Goal: Communication & Community: Answer question/provide support

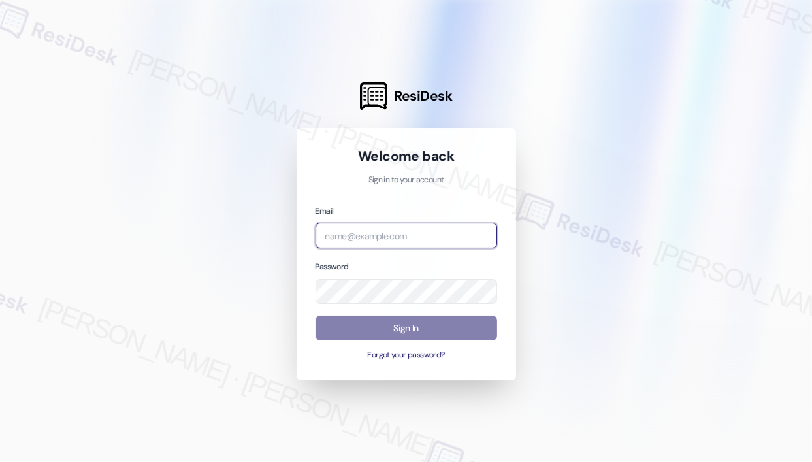
click at [445, 225] on input "email" at bounding box center [406, 235] width 182 height 25
type input "automated-surveys-park_properties-john-roy.roles@park_properties.com"
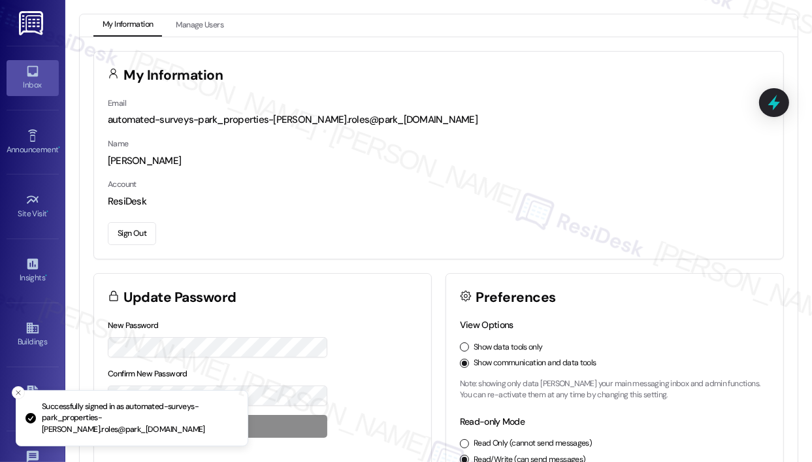
click at [39, 82] on div "Inbox" at bounding box center [32, 84] width 65 height 13
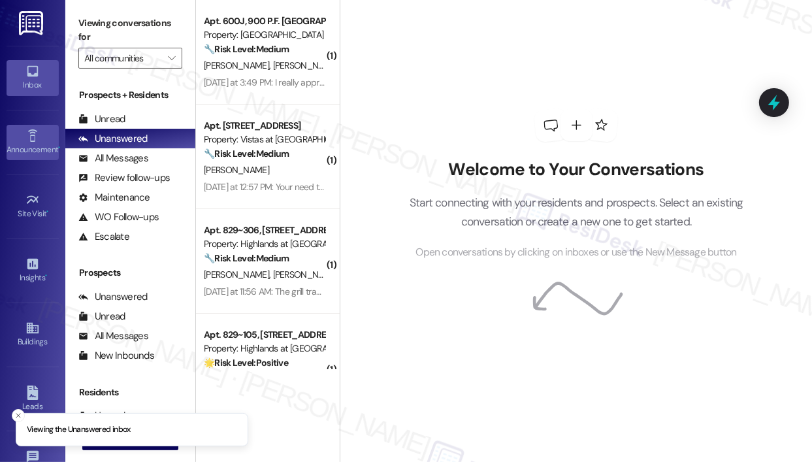
click at [43, 139] on link "Announcement •" at bounding box center [33, 142] width 52 height 35
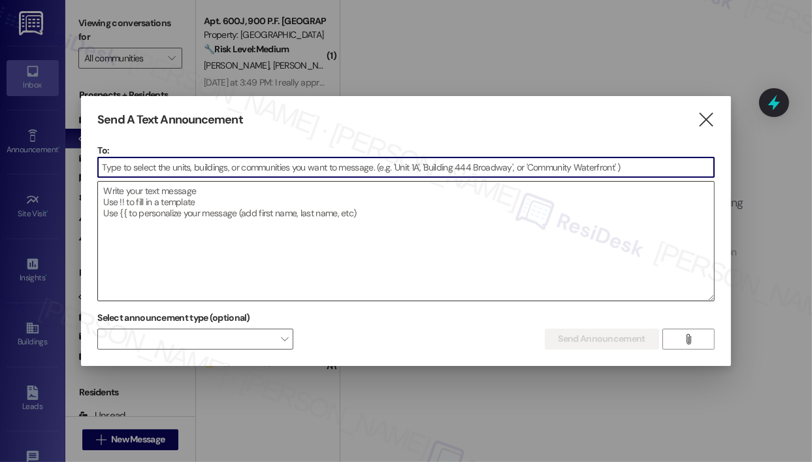
click at [261, 210] on textarea at bounding box center [405, 241] width 615 height 119
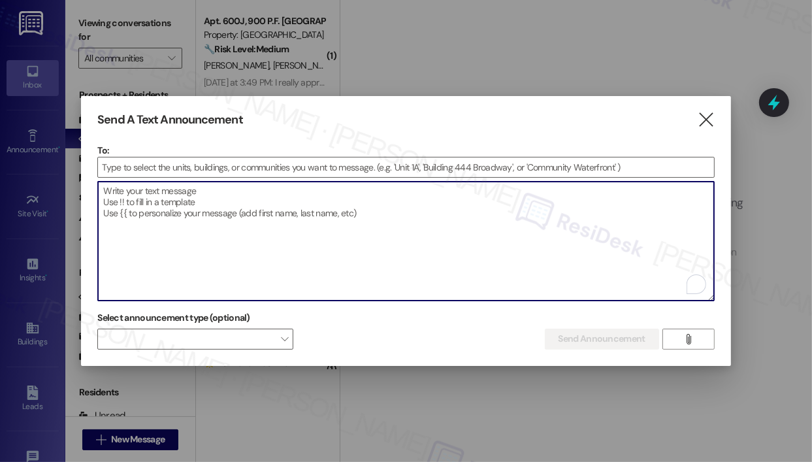
paste textarea "Hi {{first_name}}! We hope everyone had a restful Labor Day Weekend, as a remin…"
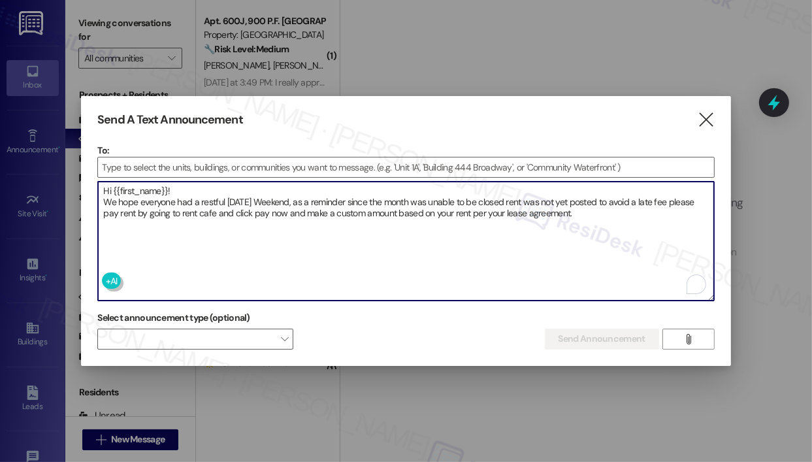
type textarea "Hi {{first_name}}! We hope everyone had a restful Labor Day Weekend, as a remin…"
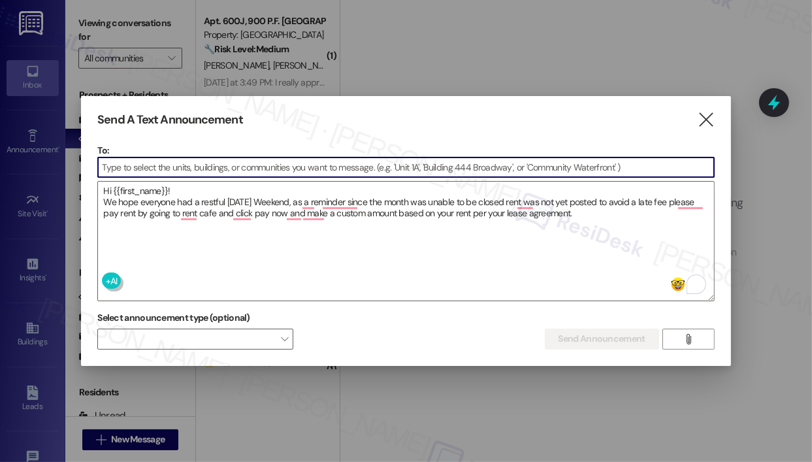
click at [287, 164] on input at bounding box center [405, 167] width 615 height 20
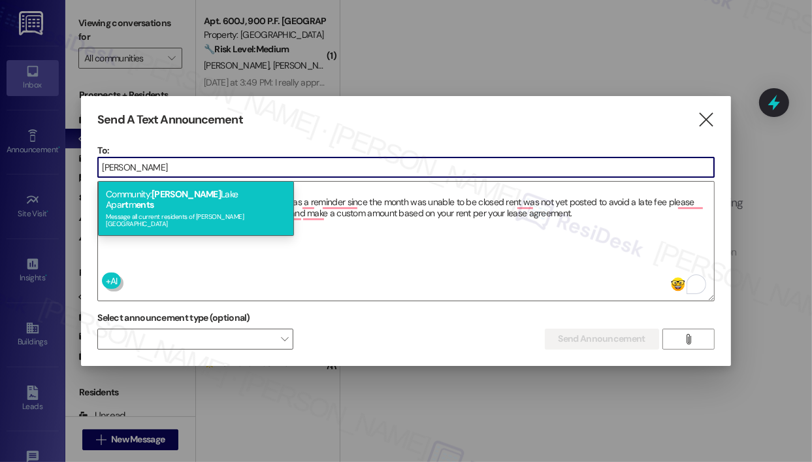
type input "preston"
click at [232, 193] on div "Community: Preston Lake Apa rt m ents Message all current residents of Preston …" at bounding box center [196, 208] width 196 height 55
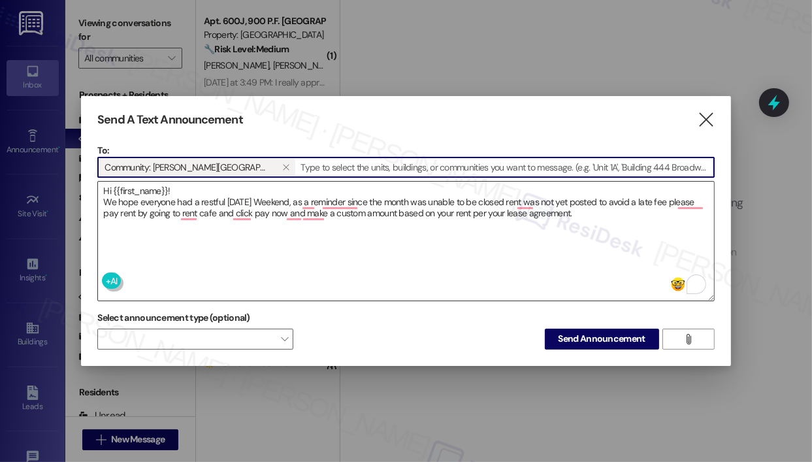
click at [472, 276] on textarea "Hi {{first_name}}! We hope everyone had a restful Labor Day Weekend, as a remin…" at bounding box center [405, 241] width 615 height 119
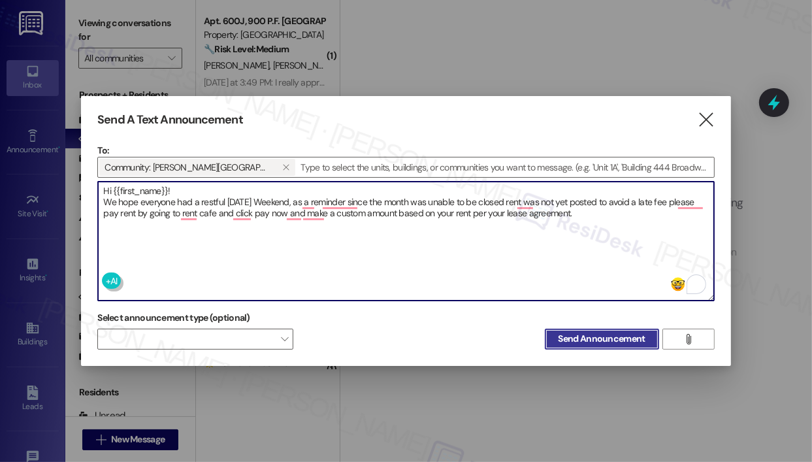
click at [579, 336] on span "Send Announcement" at bounding box center [601, 339] width 87 height 14
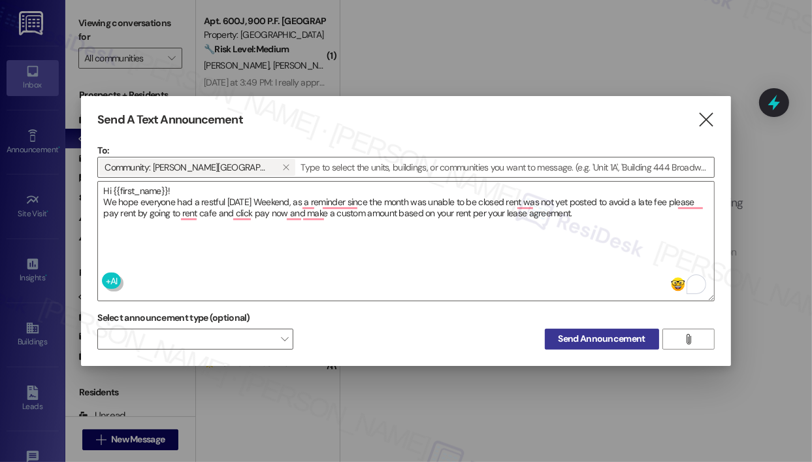
click at [622, 338] on span "Send Announcement" at bounding box center [601, 339] width 87 height 14
click at [704, 120] on icon "" at bounding box center [706, 120] width 18 height 14
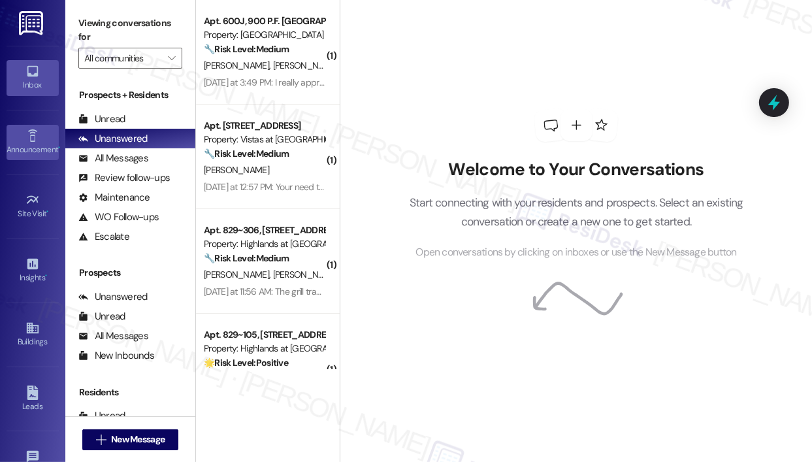
click at [35, 138] on icon at bounding box center [32, 136] width 14 height 14
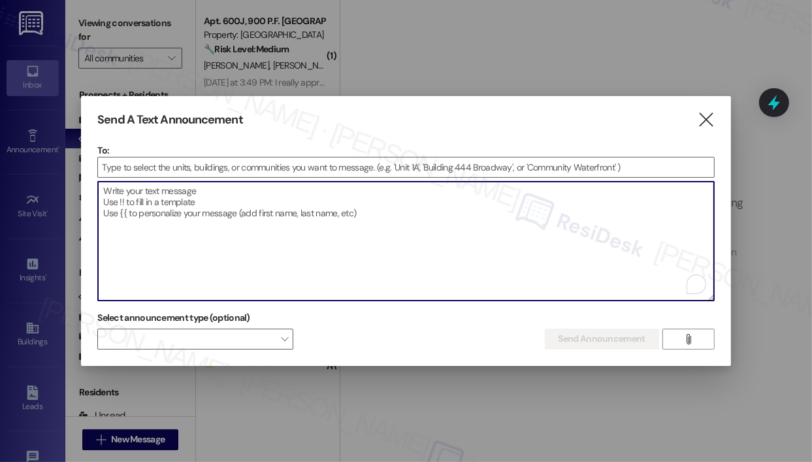
click at [167, 198] on textarea "To enrich screen reader interactions, please activate Accessibility in Grammarl…" at bounding box center [405, 241] width 615 height 119
paste textarea "Hi {{first_name}}! We hope everyone had a restful Labor Day Weekend, as a remin…"
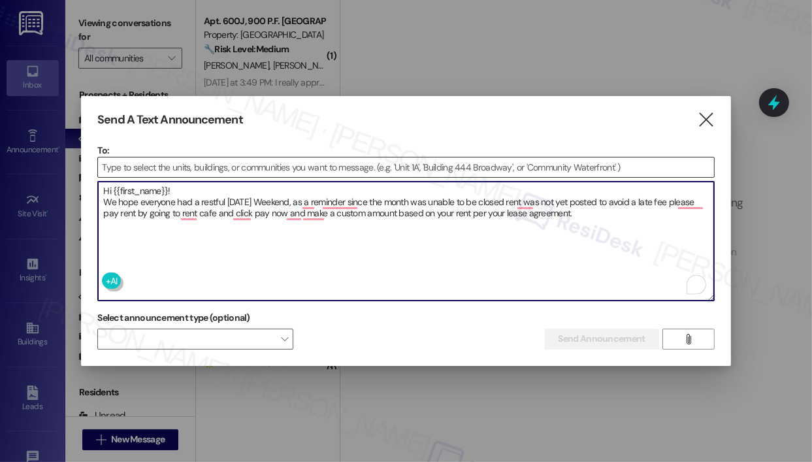
type textarea "Hi {{first_name}}! We hope everyone had a restful Labor Day Weekend, as a remin…"
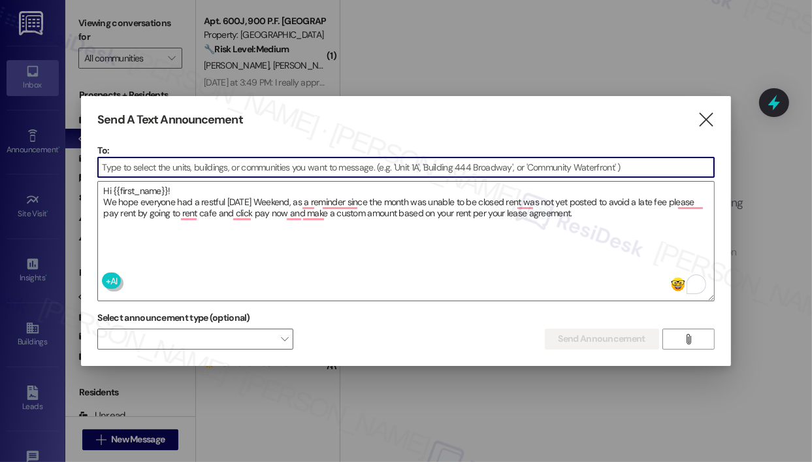
click at [191, 170] on input at bounding box center [405, 167] width 615 height 20
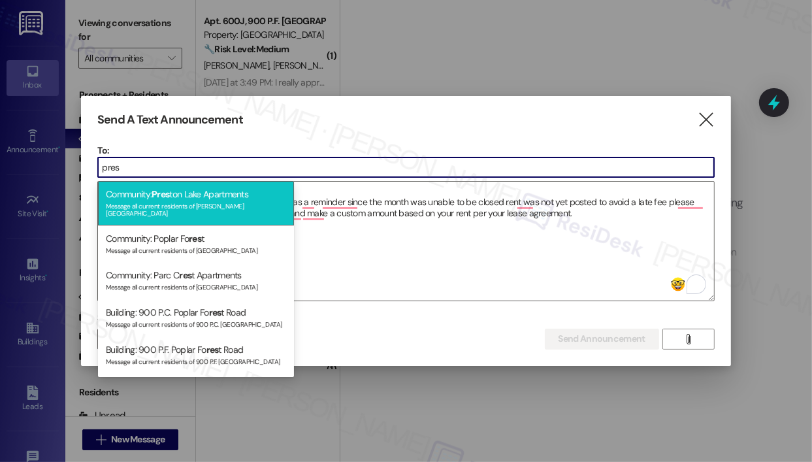
type input "pres"
click at [203, 193] on div "Community: Pres ton Lake Apartments Message all current residents of Preston La…" at bounding box center [196, 203] width 196 height 44
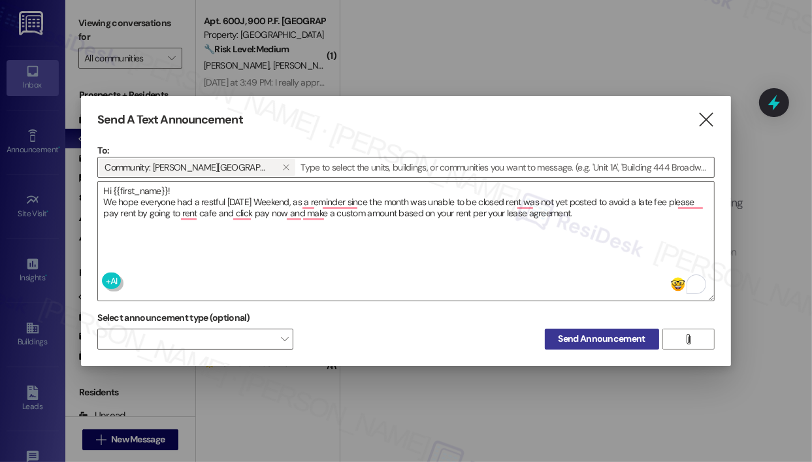
click at [605, 336] on span "Send Announcement" at bounding box center [601, 339] width 87 height 14
click at [591, 336] on span "Send Announcement" at bounding box center [601, 339] width 87 height 14
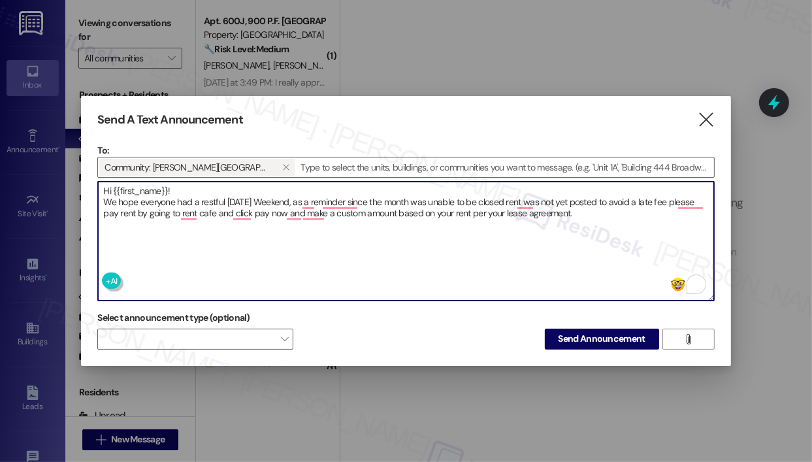
drag, startPoint x: 579, startPoint y: 212, endPoint x: 104, endPoint y: 193, distance: 475.1
click at [104, 193] on textarea "Hi {{first_name}}! We hope everyone had a restful Labor Day Weekend, as a remin…" at bounding box center [405, 241] width 615 height 119
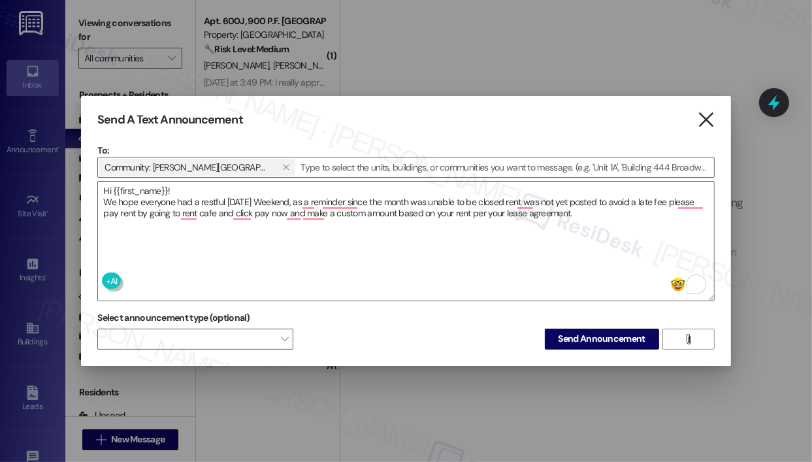
click at [706, 120] on icon "" at bounding box center [706, 120] width 18 height 14
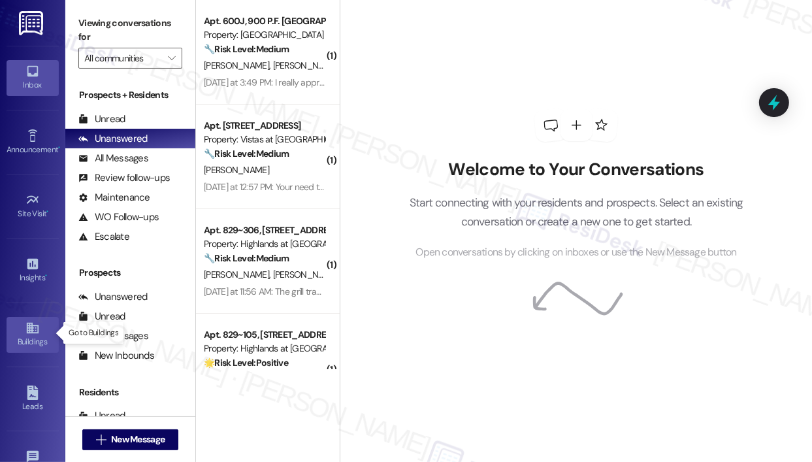
click at [36, 329] on icon at bounding box center [32, 328] width 14 height 14
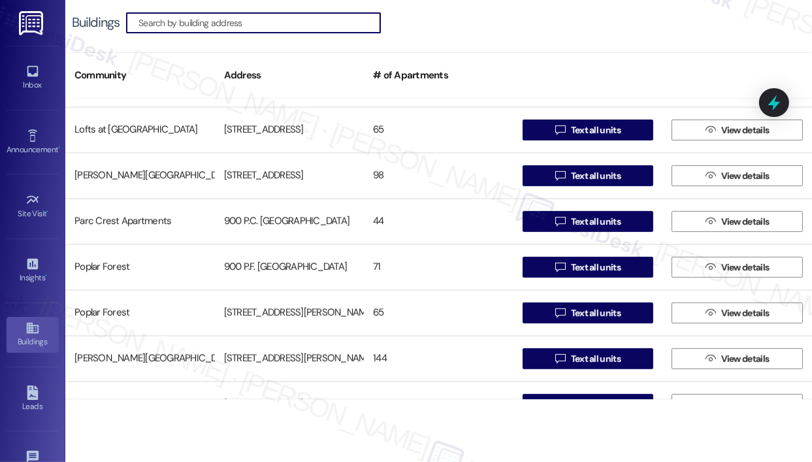
scroll to position [653, 0]
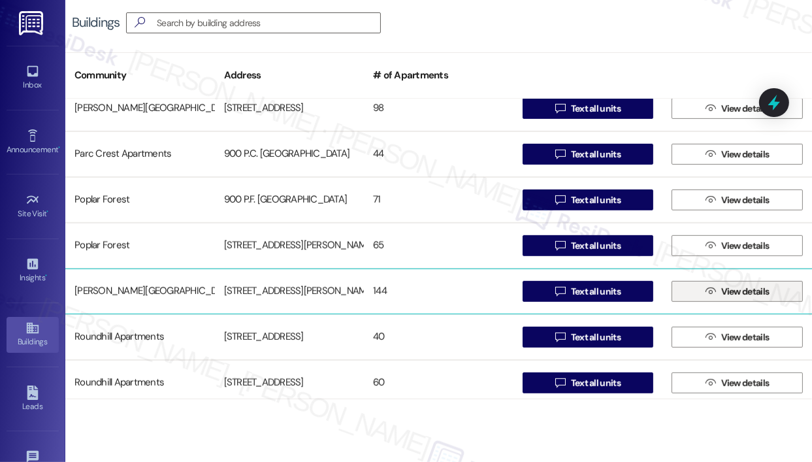
click at [705, 294] on icon "" at bounding box center [710, 291] width 10 height 10
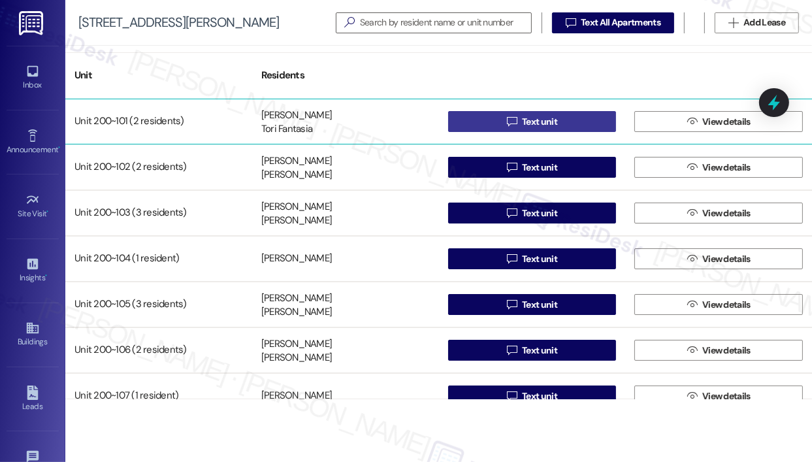
click at [528, 120] on span "Text unit" at bounding box center [539, 122] width 35 height 14
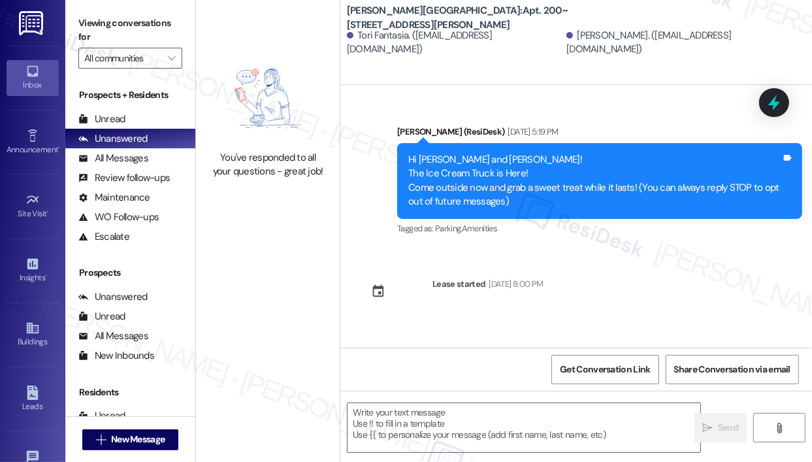
scroll to position [201, 0]
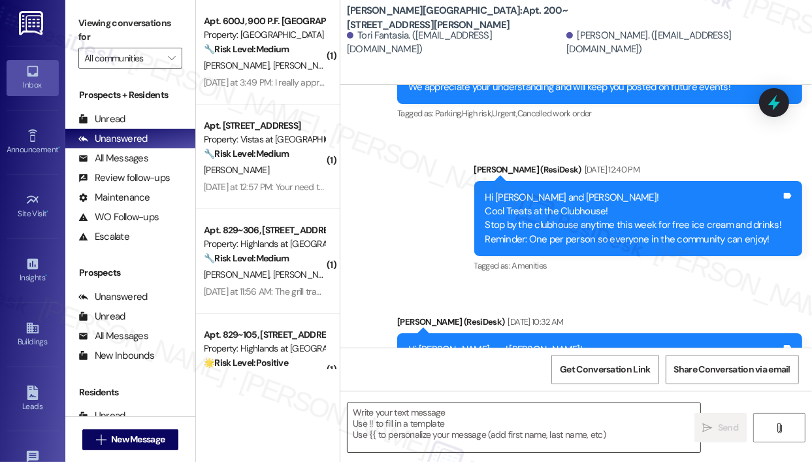
type textarea "Fetching suggested responses. Please feel free to read through the conversation…"
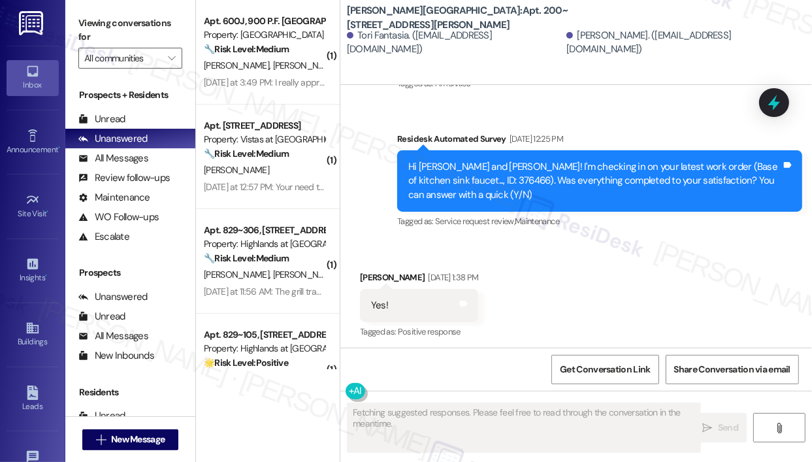
scroll to position [2730, 0]
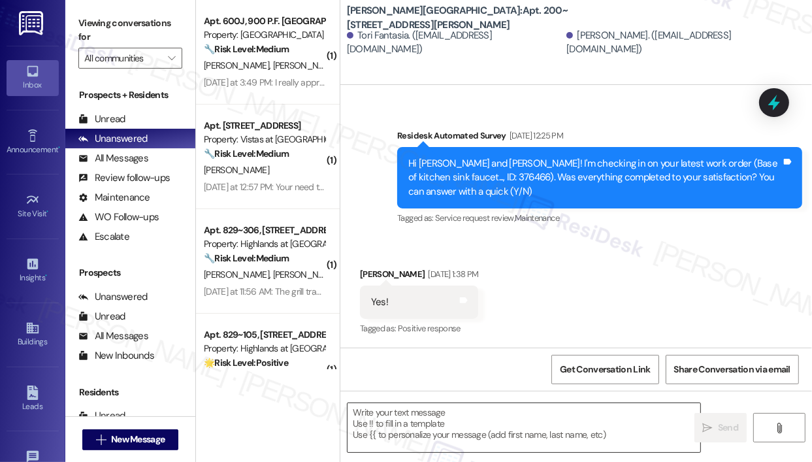
click at [511, 421] on textarea at bounding box center [523, 427] width 353 height 49
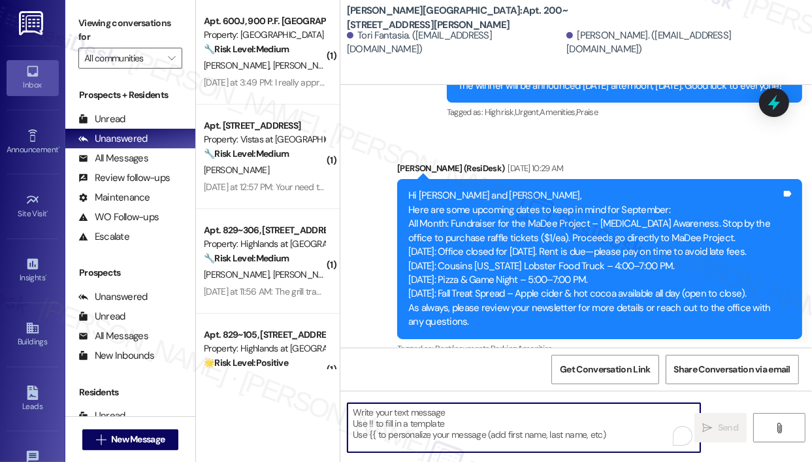
scroll to position [3418, 0]
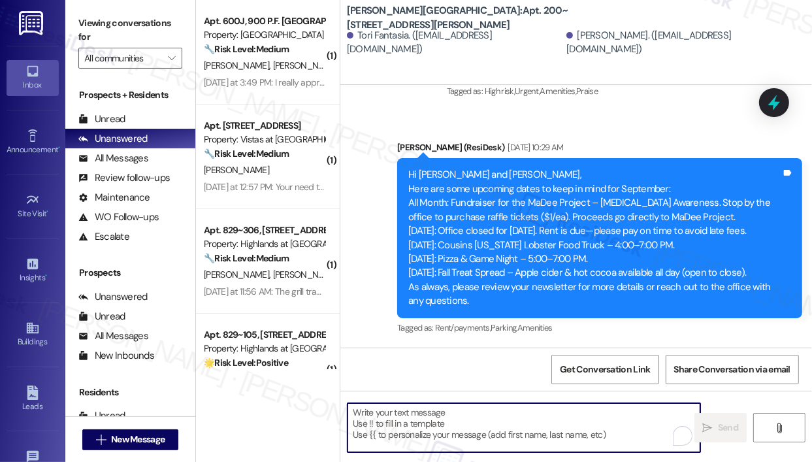
click at [464, 409] on textarea "To enrich screen reader interactions, please activate Accessibility in Grammarl…" at bounding box center [523, 427] width 353 height 49
paste textarea "Hi {{first_name}}! We hope everyone had a restful Labor Day Weekend, as a remin…"
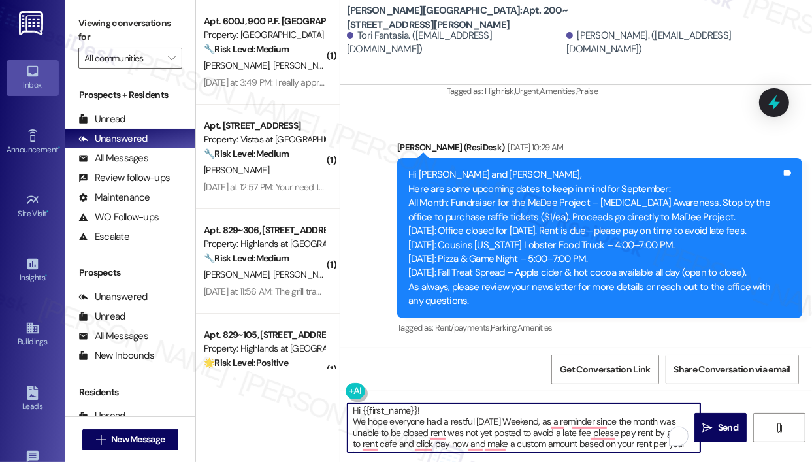
scroll to position [0, 0]
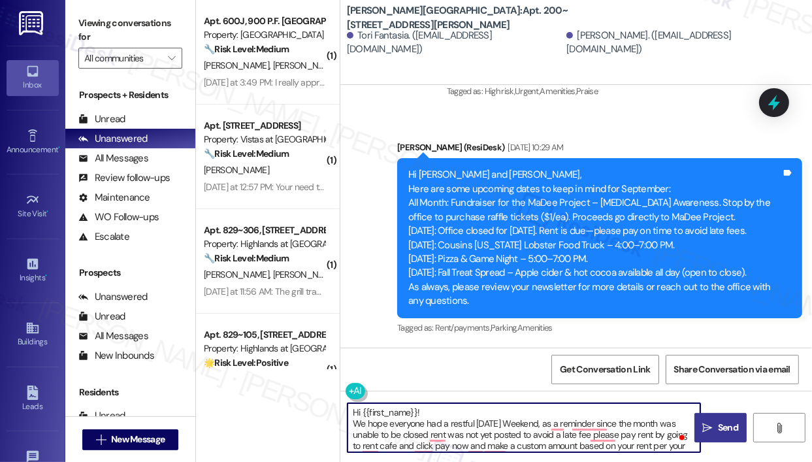
type textarea "Hi {{first_name}}! We hope everyone had a restful Labor Day Weekend, as a remin…"
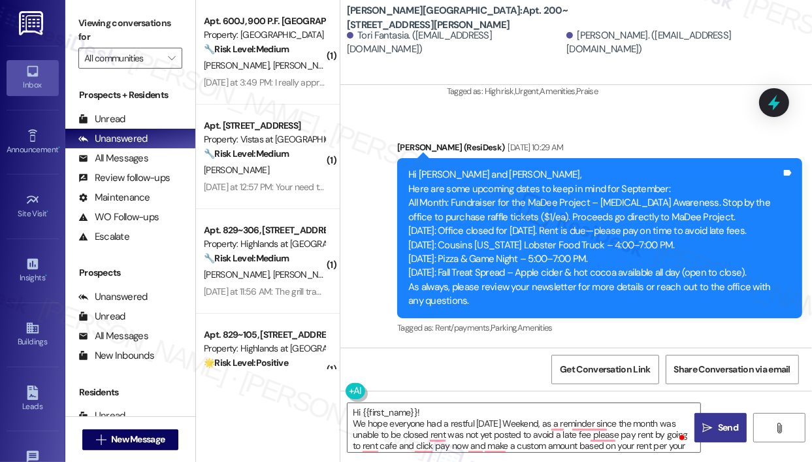
click at [728, 421] on span "Send" at bounding box center [728, 428] width 20 height 14
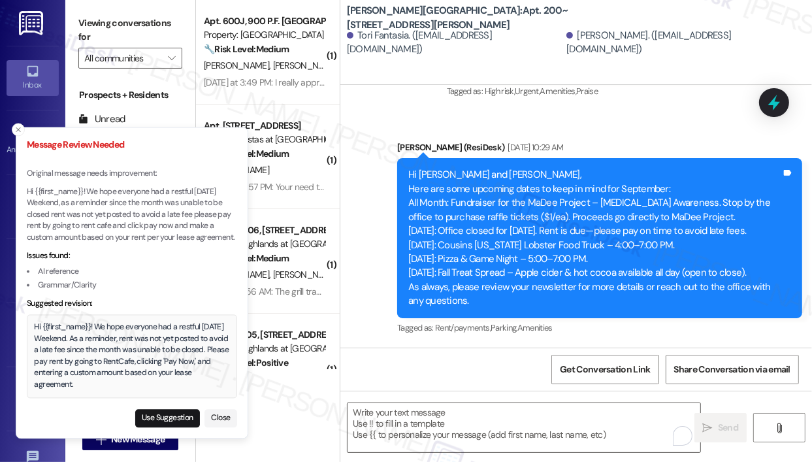
drag, startPoint x: 108, startPoint y: 391, endPoint x: 71, endPoint y: 364, distance: 45.9
click at [71, 364] on div "Hi {{first_name}}! We hope everyone had a restful Labor Day Weekend. As a remin…" at bounding box center [132, 355] width 195 height 69
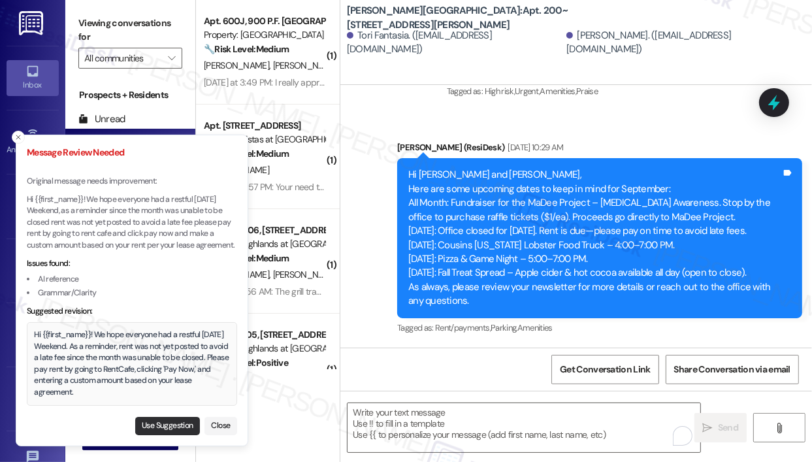
click at [183, 425] on button "Use Suggestion" at bounding box center [167, 426] width 65 height 18
type textarea "Hi {{first_name}}! We hope everyone had a restful Labor Day Weekend. As a remin…"
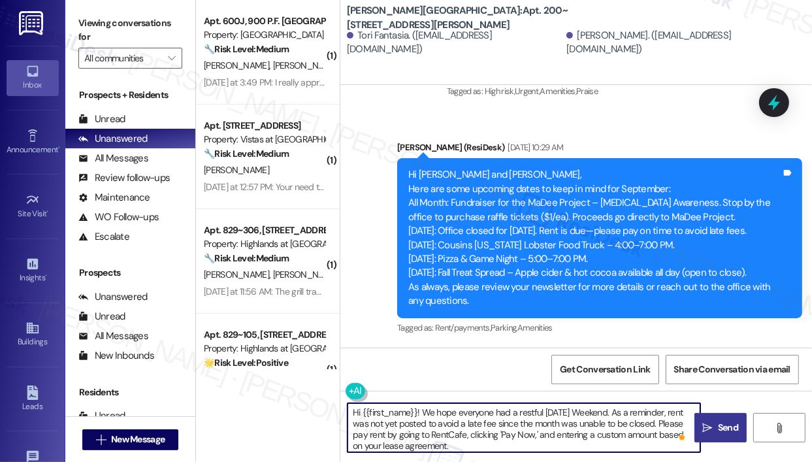
drag, startPoint x: 495, startPoint y: 444, endPoint x: 349, endPoint y: 407, distance: 150.9
click at [349, 407] on textarea "Hi {{first_name}}! We hope everyone had a restful Labor Day Weekend. As a remin…" at bounding box center [523, 427] width 353 height 49
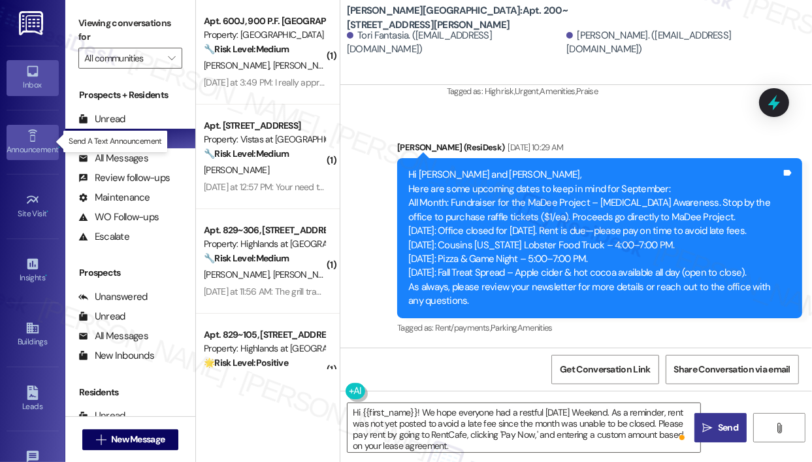
click at [40, 146] on div "Announcement •" at bounding box center [32, 149] width 65 height 13
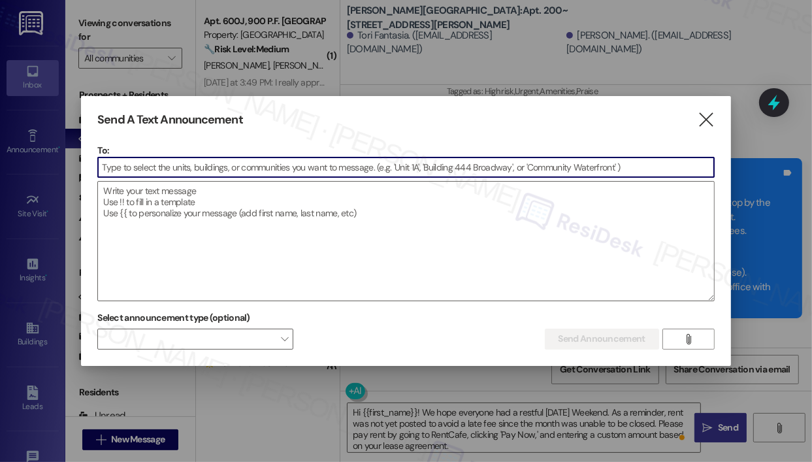
click at [278, 160] on input at bounding box center [405, 167] width 615 height 20
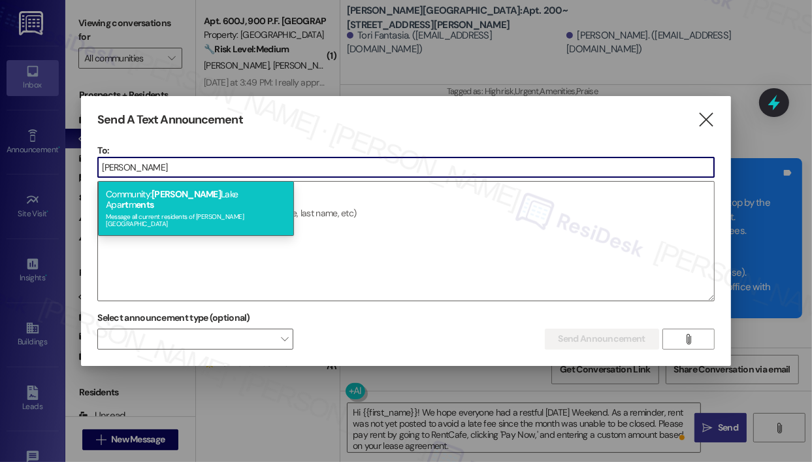
type input "preston"
click at [153, 199] on span "ents" at bounding box center [145, 205] width 18 height 12
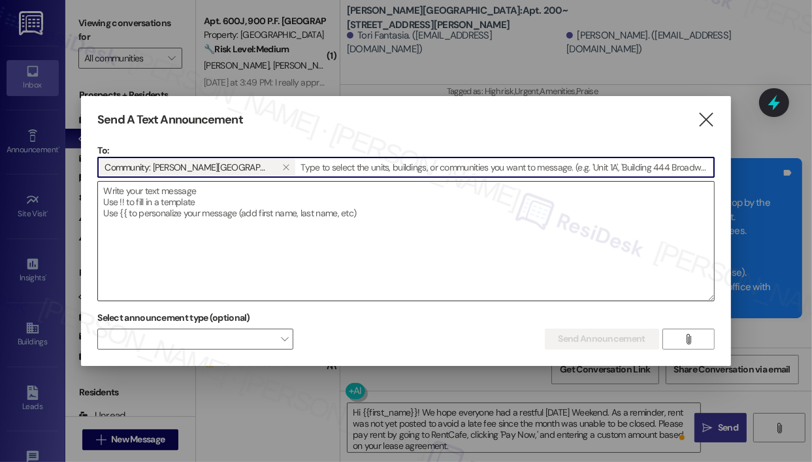
click at [251, 201] on textarea at bounding box center [405, 241] width 615 height 119
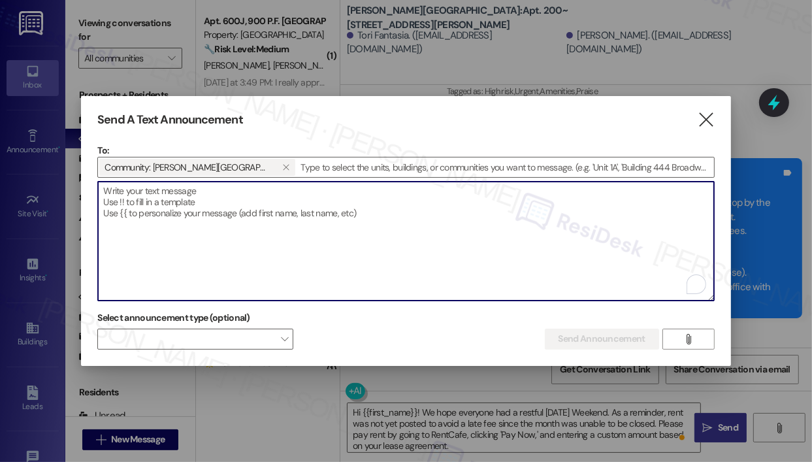
paste textarea "Hi {{first_name}}! We hope everyone had a restful Labor Day Weekend. As a remin…"
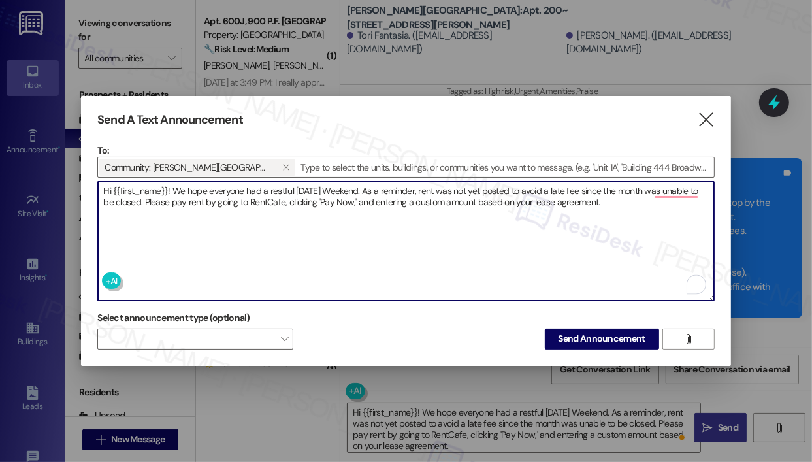
click at [516, 240] on textarea "Hi {{first_name}}! We hope everyone had a restful Labor Day Weekend. As a remin…" at bounding box center [405, 241] width 615 height 119
type textarea "Hi {{first_name}}! We hope everyone had a restful Labor Day Weekend. As a remin…"
click at [613, 339] on span "Send Announcement" at bounding box center [601, 339] width 87 height 14
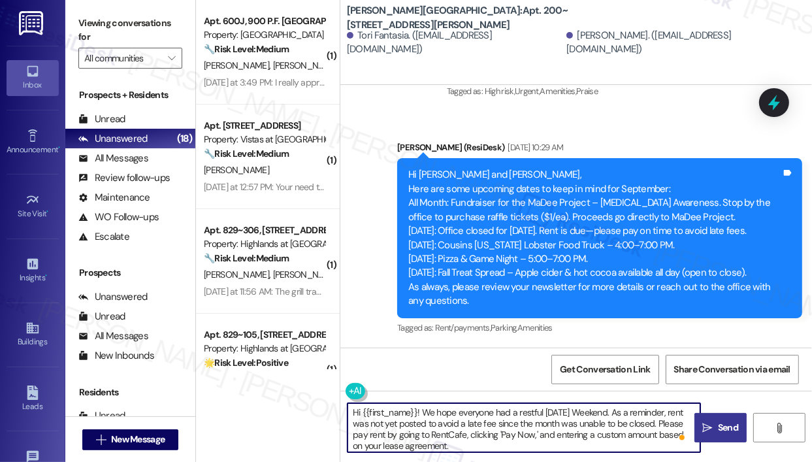
drag, startPoint x: 483, startPoint y: 448, endPoint x: 342, endPoint y: 411, distance: 145.9
click at [342, 411] on div "Hi {{first_name}}! We hope everyone had a restful Labor Day Weekend. As a remin…" at bounding box center [517, 427] width 354 height 50
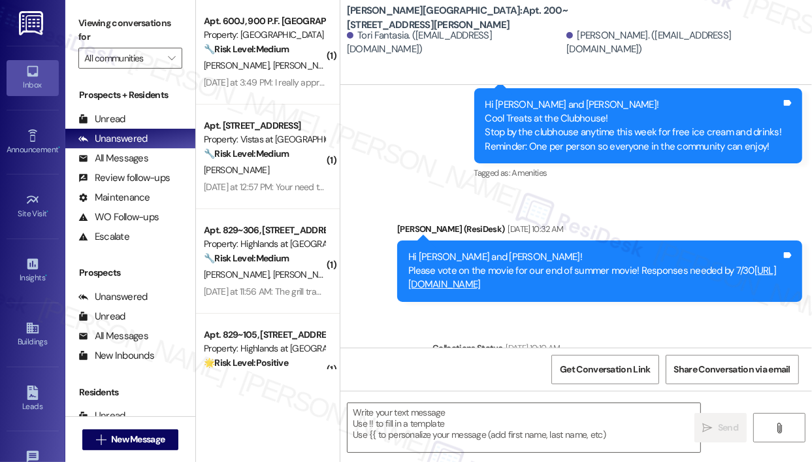
type textarea "Fetching suggested responses. Please feel free to read through the conversation…"
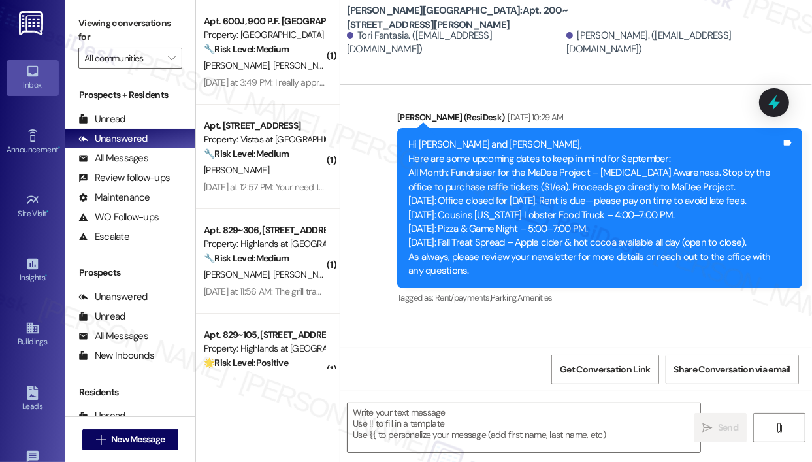
scroll to position [3551, 0]
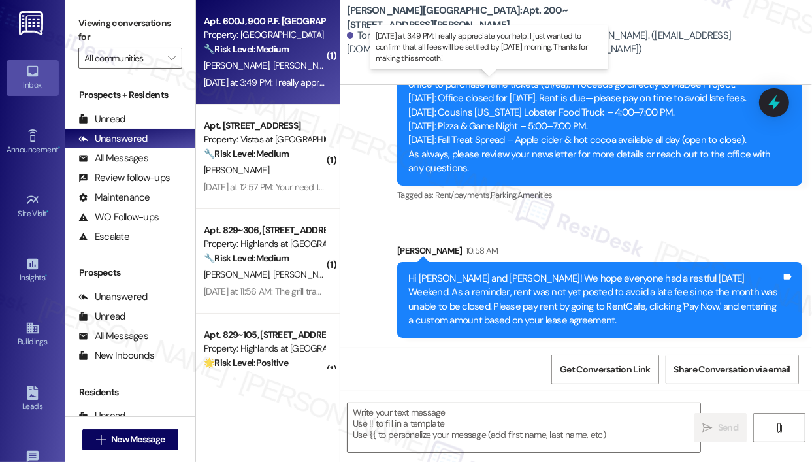
click at [298, 82] on div "Yesterday at 3:49 PM: I really appreciate your help! I just wanted to confirm t…" at bounding box center [484, 82] width 561 height 12
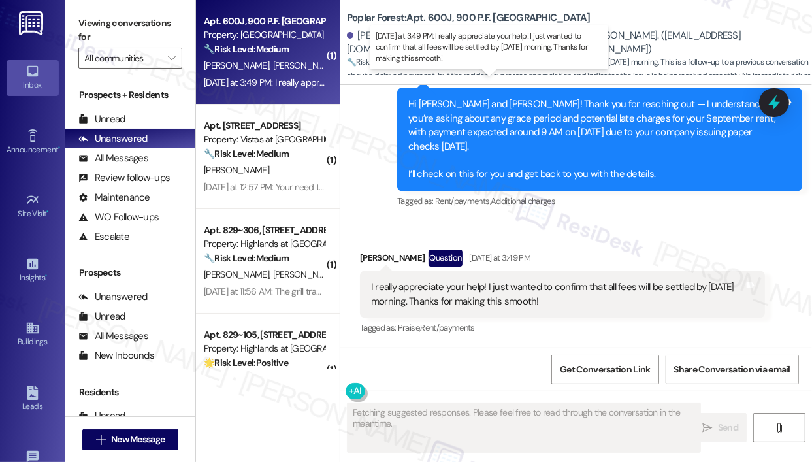
scroll to position [2239, 0]
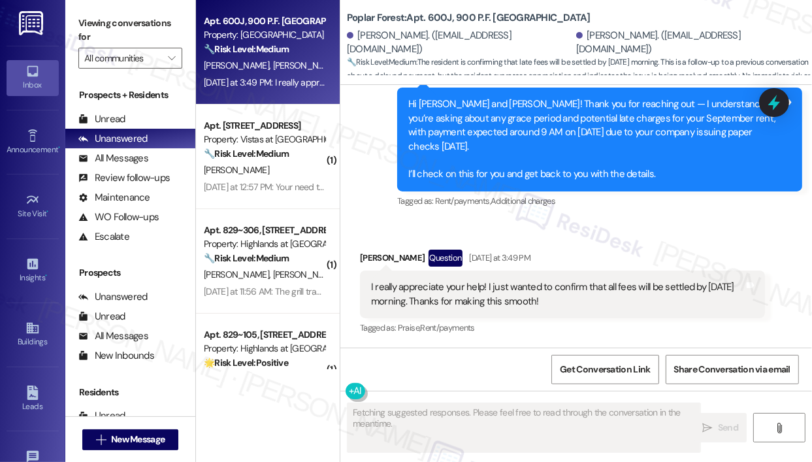
click at [618, 221] on div "Received via SMS Vanessa Morton Question Yesterday at 3:49 PM I really apprecia…" at bounding box center [575, 283] width 471 height 127
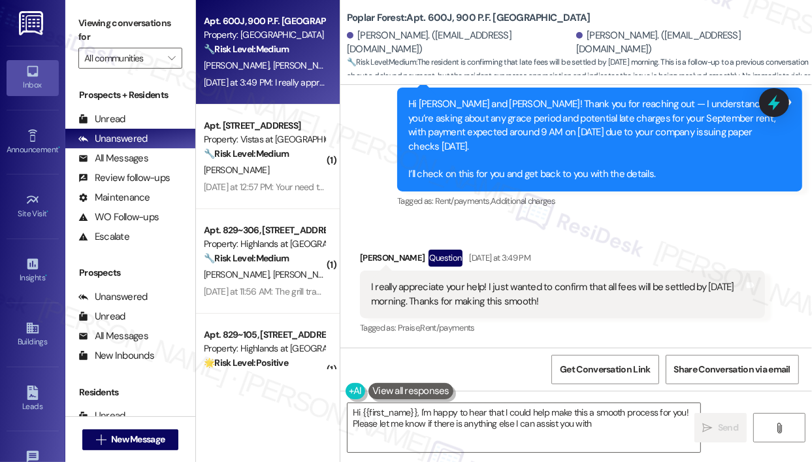
type textarea "Hi {{first_name}}, I'm happy to hear that I could help make this a smooth proce…"
click at [677, 245] on div "Received via SMS Vanessa Morton Question Yesterday at 3:49 PM I really apprecia…" at bounding box center [562, 293] width 424 height 107
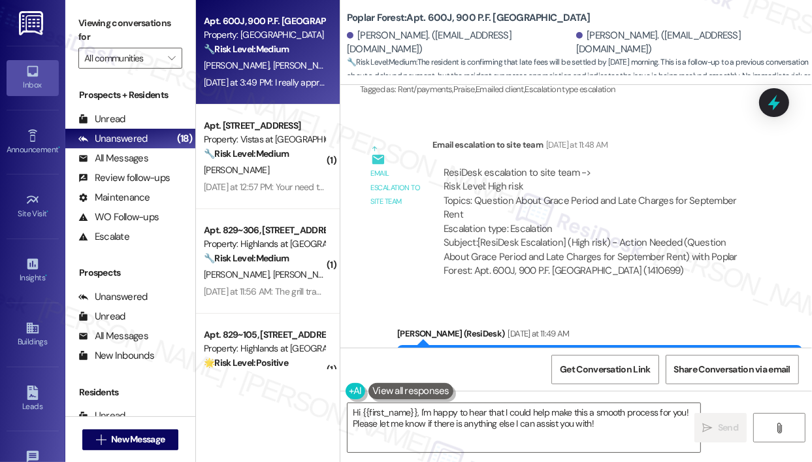
scroll to position [1913, 0]
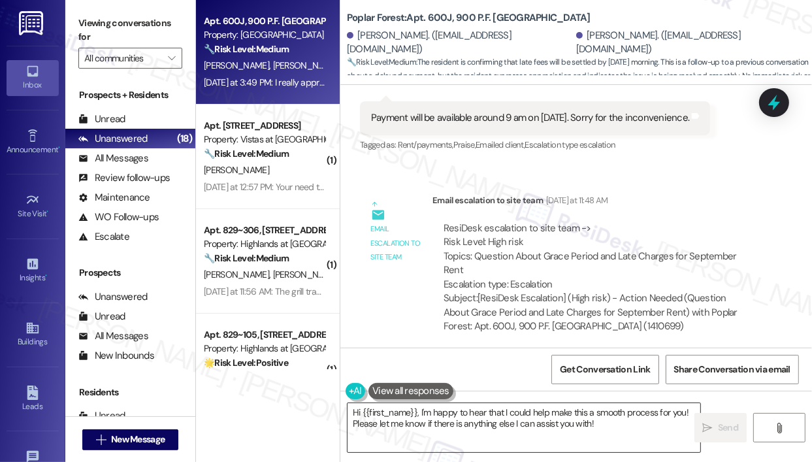
click at [595, 428] on textarea "Hi {{first_name}}, I'm happy to hear that I could help make this a smooth proce…" at bounding box center [523, 427] width 353 height 49
click at [729, 422] on span "Send" at bounding box center [728, 428] width 20 height 14
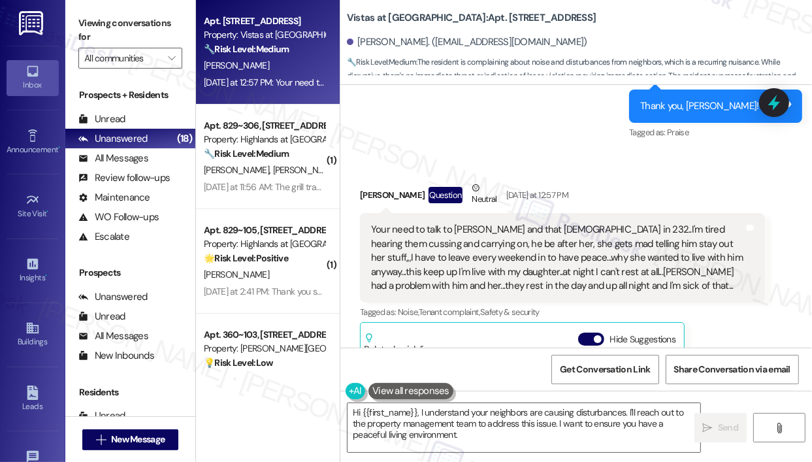
scroll to position [16521, 0]
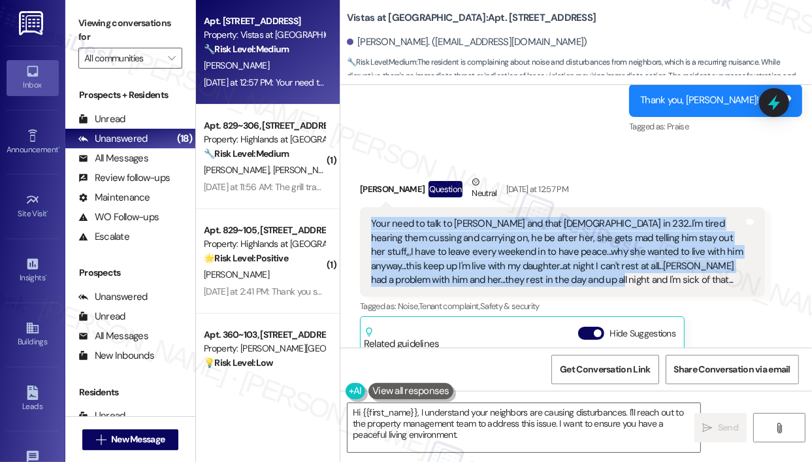
drag, startPoint x: 572, startPoint y: 208, endPoint x: 420, endPoint y: 195, distance: 152.8
click at [372, 217] on div "Your need to talk to Steven and that lady in 232..I'm tired hearing them cussin…" at bounding box center [557, 252] width 373 height 70
copy div "Your need to talk to Steven and that lady in 232..I'm tired hearing them cussin…"
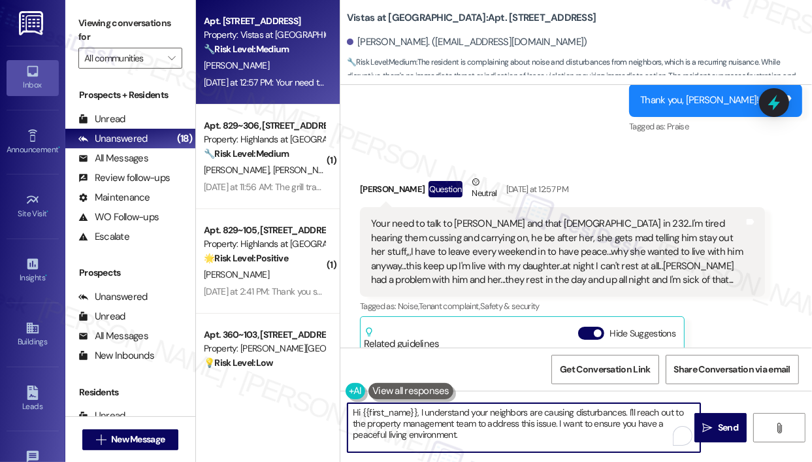
drag, startPoint x: 498, startPoint y: 446, endPoint x: 419, endPoint y: 413, distance: 84.9
click at [419, 413] on textarea "Hi {{first_name}}, I understand your neighbors are causing disturbances. I'll r…" at bounding box center [523, 427] width 353 height 49
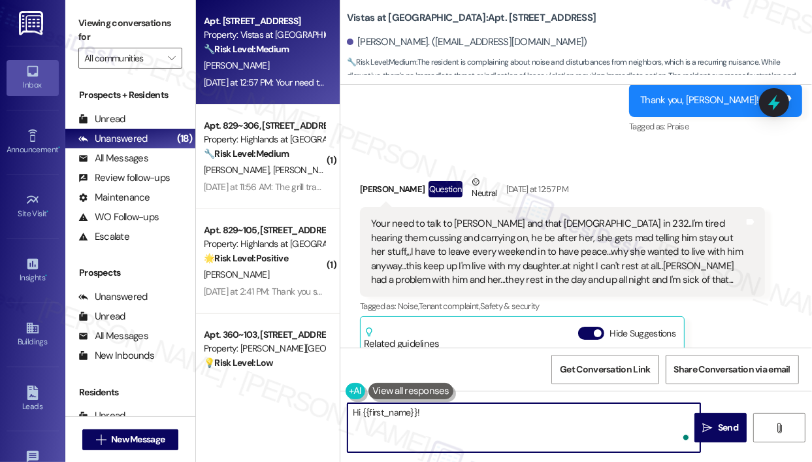
paste textarea "Thank you for reaching out — I understand you’re concerned about the noise and …"
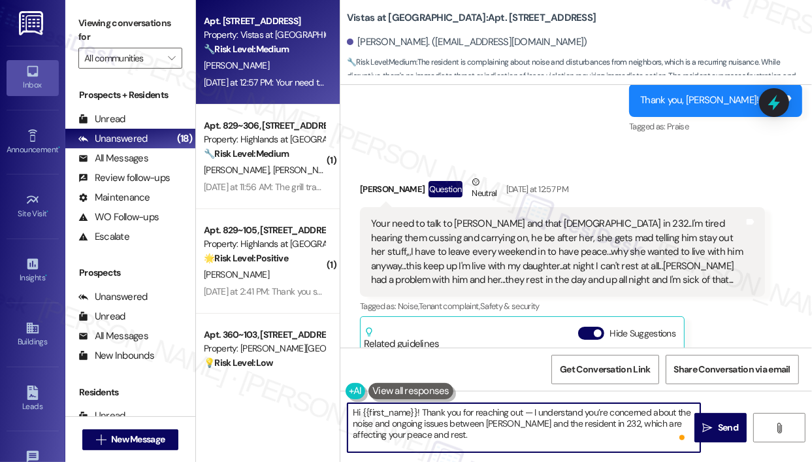
scroll to position [0, 0]
click at [606, 423] on textarea "Hi {{first_name}}! Thank you for reaching out — I understand you’re concerned a…" at bounding box center [523, 427] width 353 height 49
type textarea "Hi {{first_name}}! Thank you for reaching out — I understand you’re concerned a…"
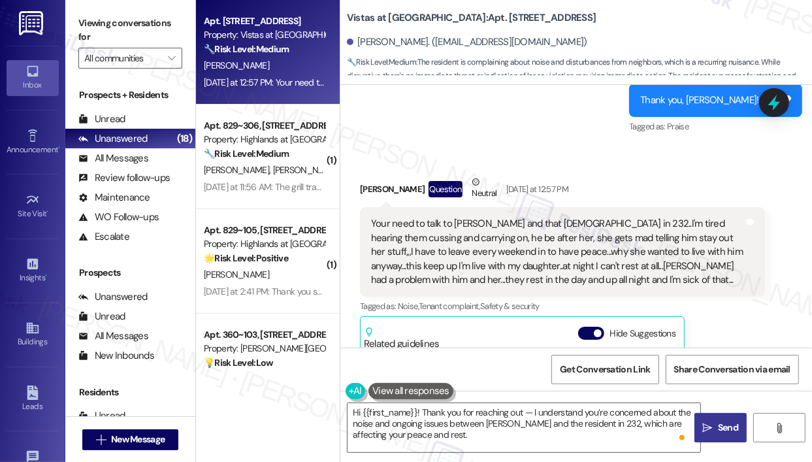
click at [709, 428] on icon "" at bounding box center [708, 427] width 10 height 10
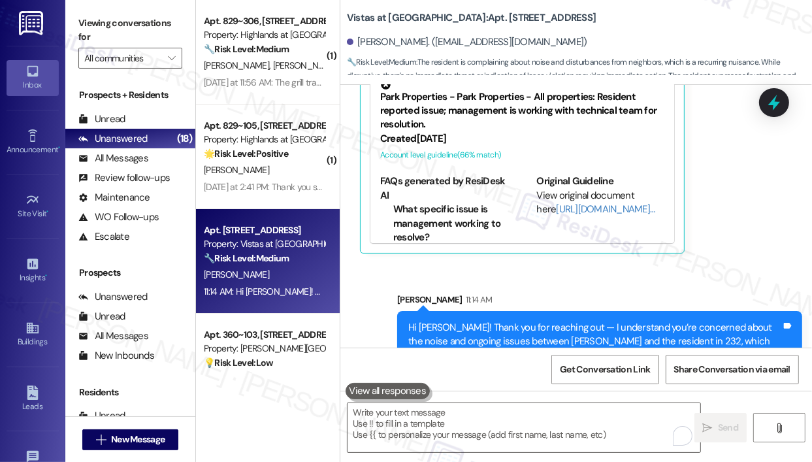
scroll to position [16812, 0]
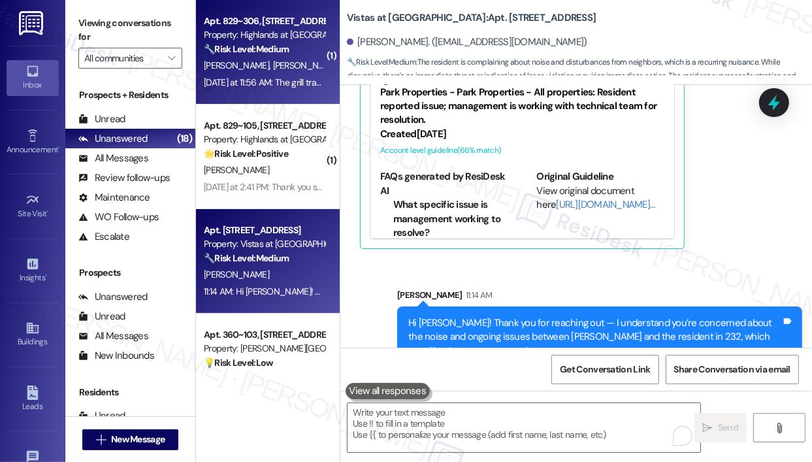
click at [242, 86] on div "Yesterday at 11:56 AM: The grill trash can is gone Yesterday at 11:56 AM: The g…" at bounding box center [287, 82] width 167 height 12
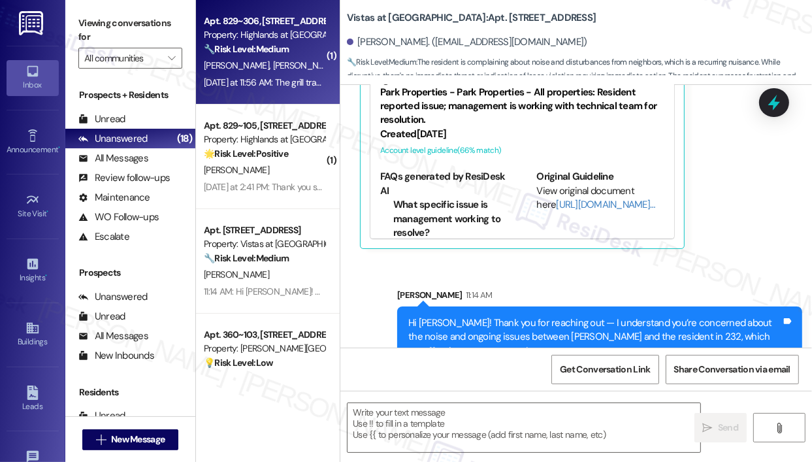
type textarea "Fetching suggested responses. Please feel free to read through the conversation…"
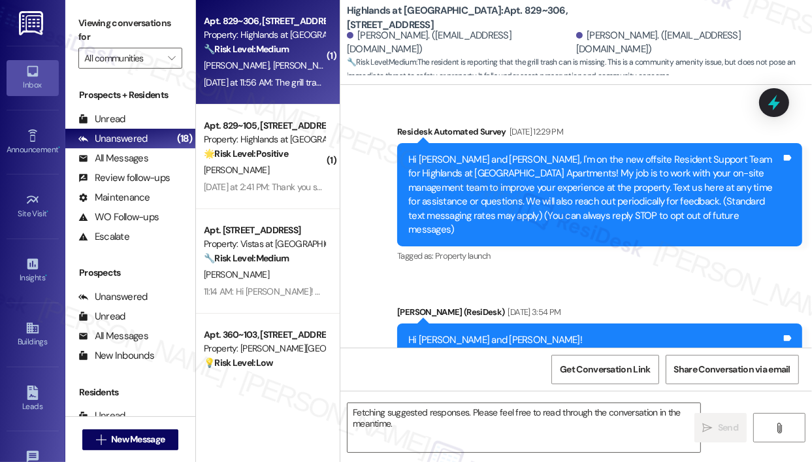
scroll to position [33627, 0]
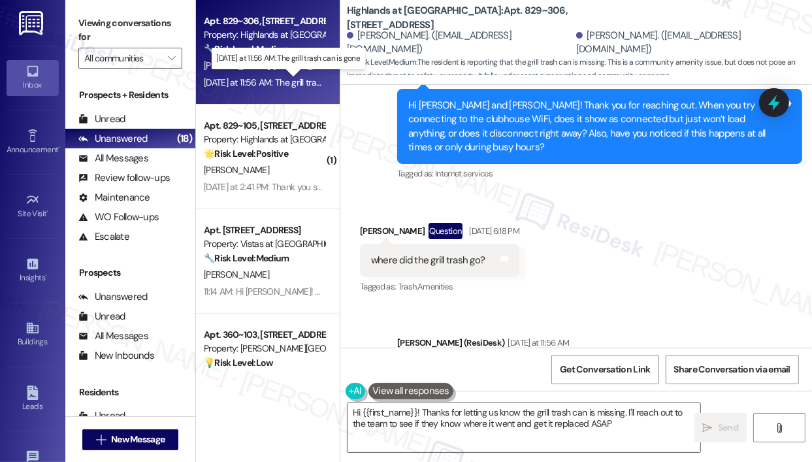
type textarea "Hi {{first_name}}! Thanks for letting us know the grill trash can is missing. I…"
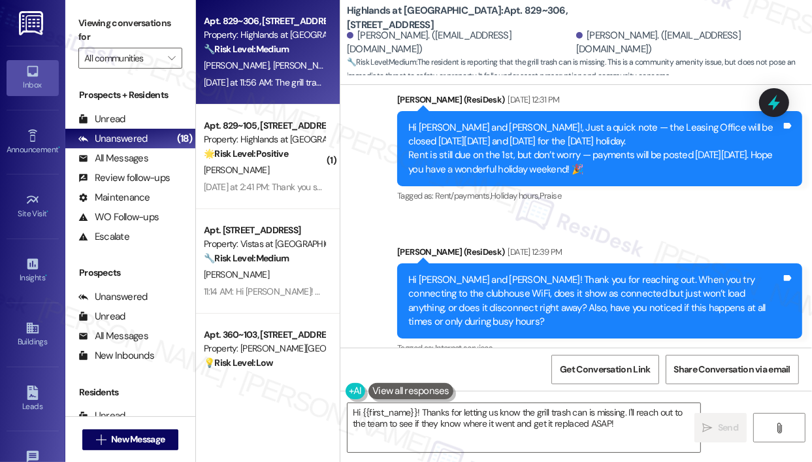
scroll to position [33431, 0]
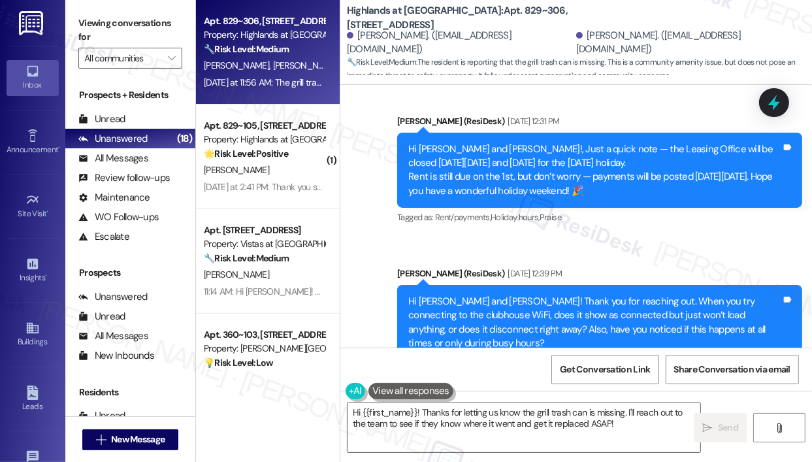
click at [420, 449] on div "where did the grill trash go?" at bounding box center [428, 456] width 114 height 14
copy div "where did the grill trash go? Tags and notes"
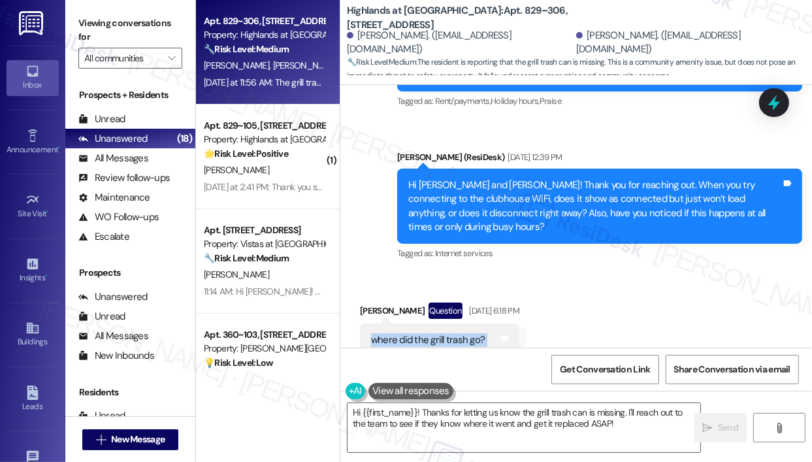
scroll to position [33627, 0]
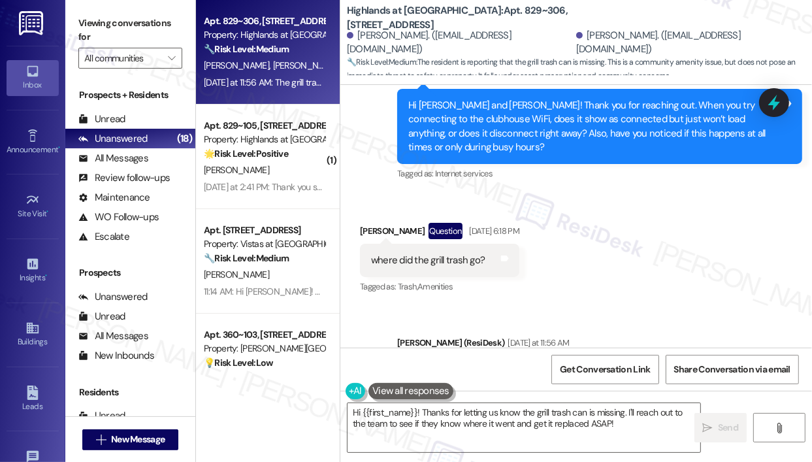
copy div "The grill trash can is gone Tags and notes"
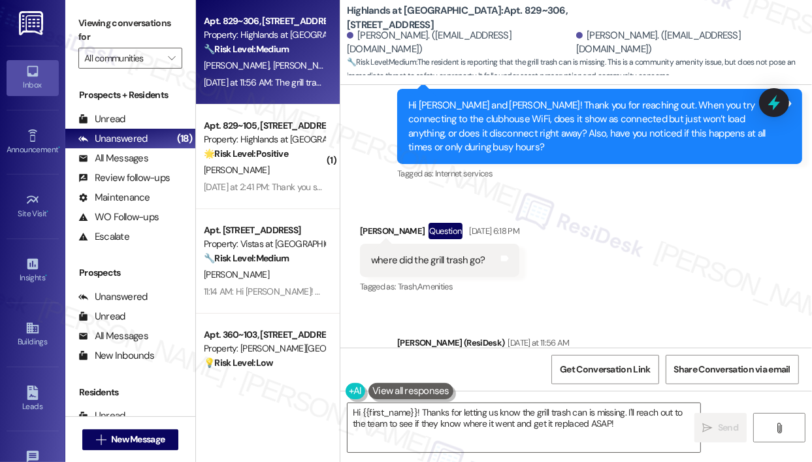
click at [772, 99] on icon at bounding box center [774, 102] width 22 height 22
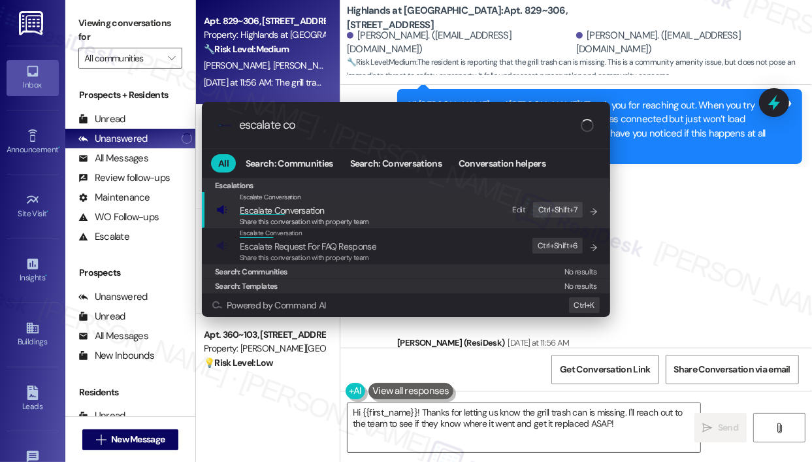
type input "escalate con"
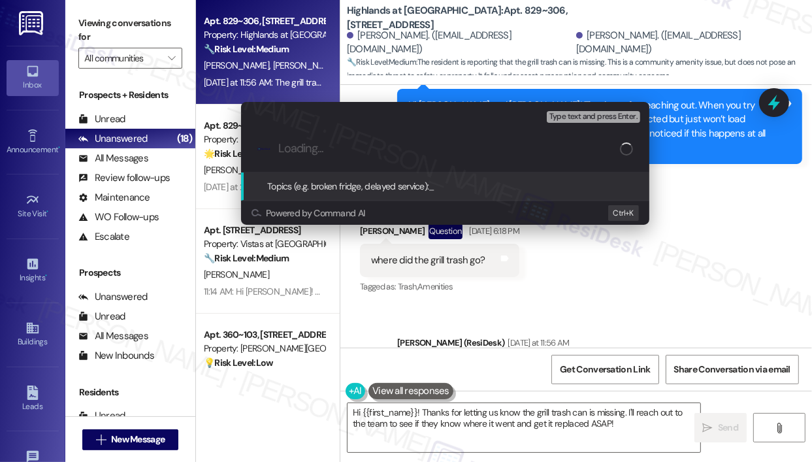
type input "Missing Grill Trash Can – Where Did It Go?"
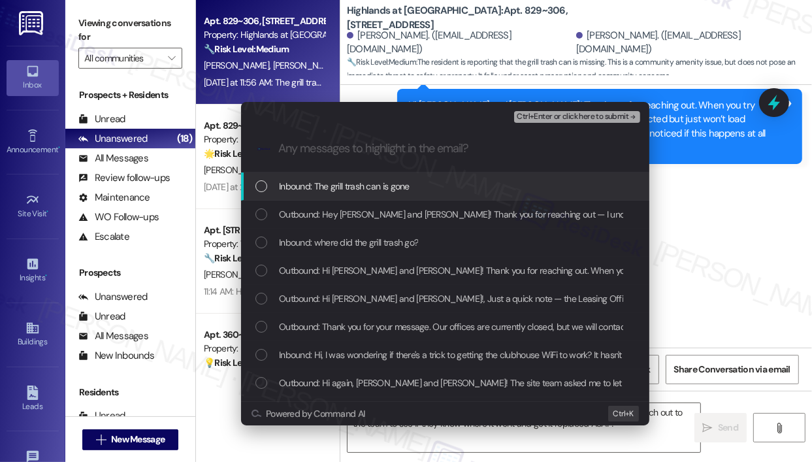
click at [327, 194] on div "Inbound: The grill trash can is gone" at bounding box center [445, 186] width 408 height 28
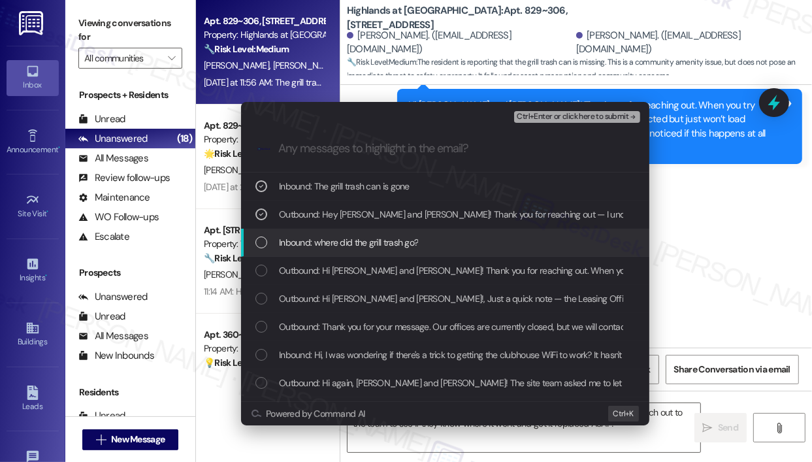
click at [338, 244] on span "Inbound: where did the grill trash go?" at bounding box center [348, 242] width 139 height 14
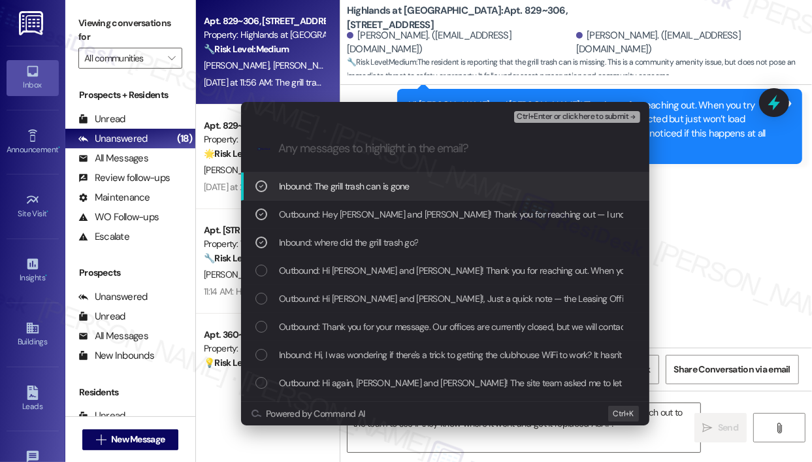
click at [568, 117] on span "Ctrl+Enter or click here to submit" at bounding box center [573, 116] width 112 height 9
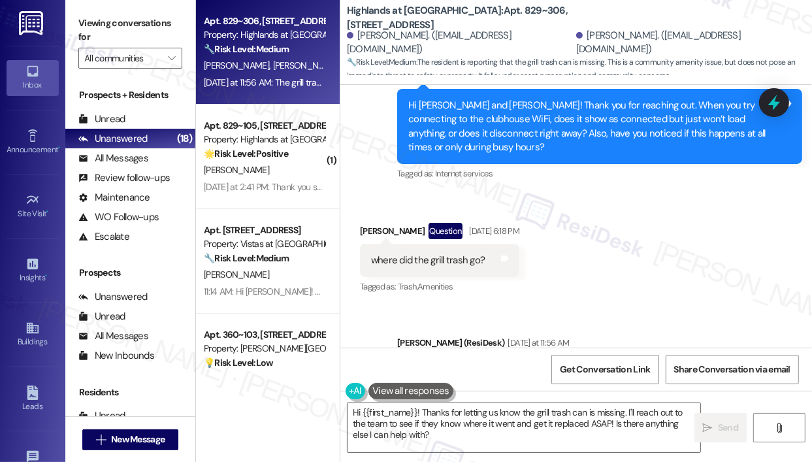
click at [584, 430] on textarea "Hi {{first_name}}! Thanks for letting us know the grill trash can is missing. I…" at bounding box center [523, 427] width 353 height 49
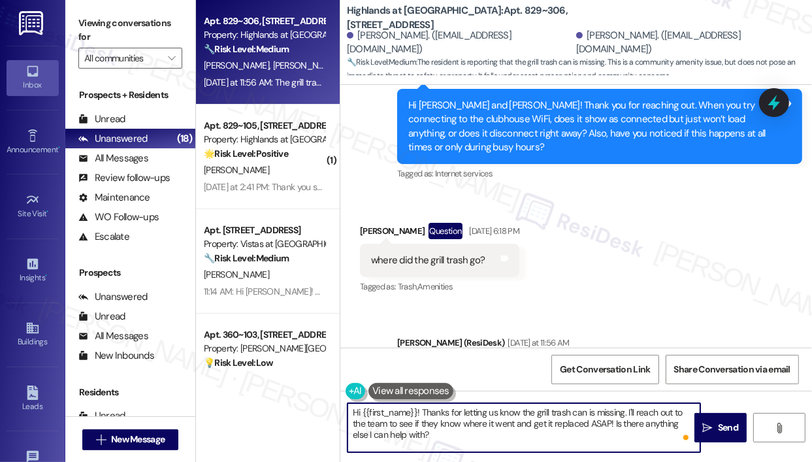
click at [592, 424] on textarea "Hi {{first_name}}! Thanks for letting us know the grill trash can is missing. I…" at bounding box center [523, 427] width 353 height 49
drag, startPoint x: 614, startPoint y: 421, endPoint x: 621, endPoint y: 443, distance: 24.0
click at [622, 447] on textarea "Hi {{first_name}}! Thanks for letting us know the grill trash can is missing. I…" at bounding box center [523, 427] width 353 height 49
type textarea "Hi {{first_name}}! Thanks for letting us know the grill trash can is missing. I…"
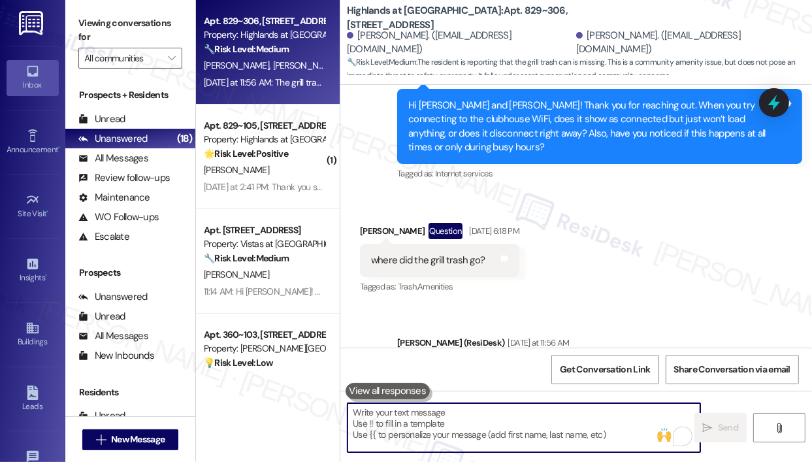
scroll to position [33626, 0]
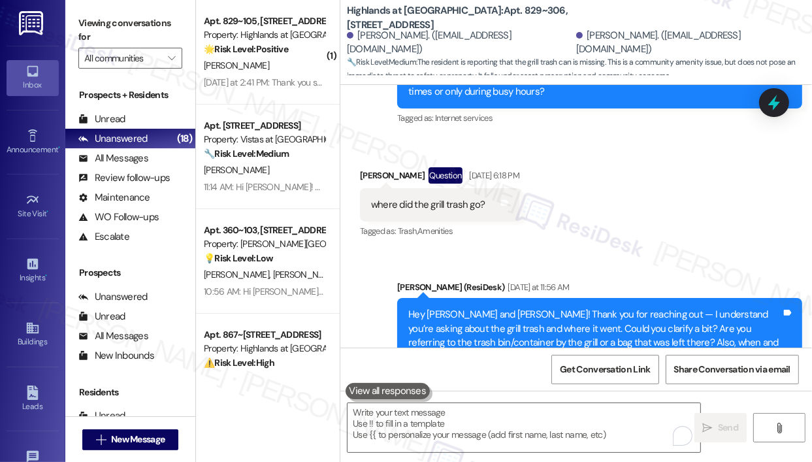
scroll to position [33732, 0]
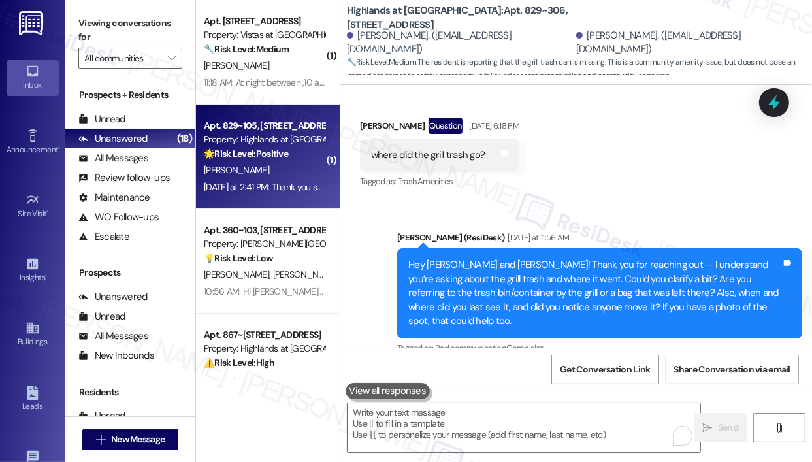
click at [282, 162] on div "[PERSON_NAME]" at bounding box center [263, 170] width 123 height 16
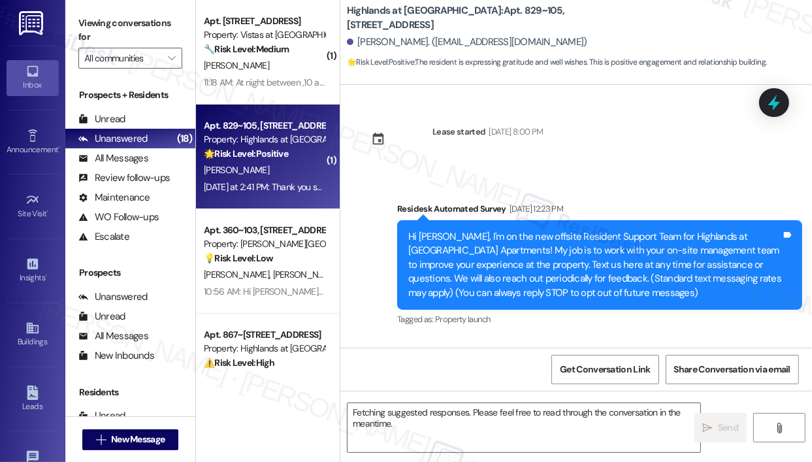
scroll to position [21404, 0]
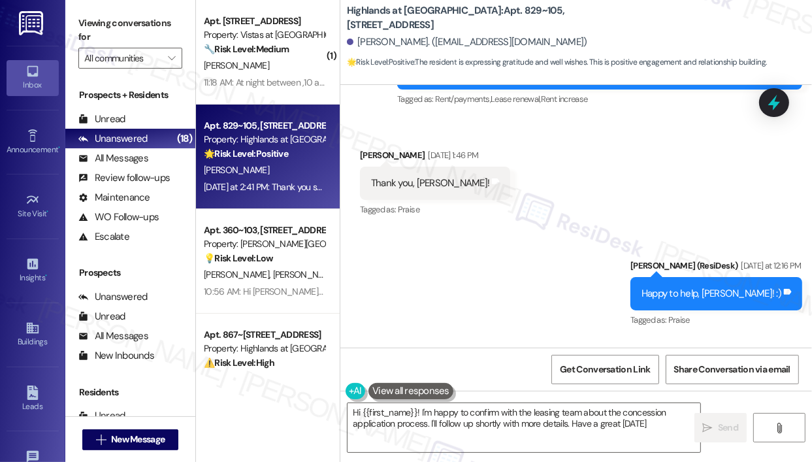
type textarea "Hi {{first_name}}! I'm happy to confirm with the leasing team about the concess…"
click at [575, 229] on div "Sent via SMS Sarah (ResiDesk) Yesterday at 12:16 PM Happy to help, Christine! :…" at bounding box center [575, 284] width 471 height 110
click at [498, 229] on div "Sent via SMS Sarah (ResiDesk) Yesterday at 12:16 PM Happy to help, Christine! :…" at bounding box center [575, 284] width 471 height 110
